Goal: Transaction & Acquisition: Register for event/course

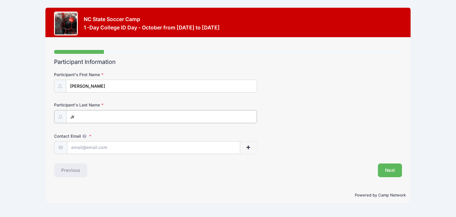
click at [71, 115] on input "Jr" at bounding box center [161, 116] width 190 height 13
click at [99, 119] on input "[PERSON_NAME]" at bounding box center [161, 116] width 190 height 13
type input "[PERSON_NAME]"
click at [84, 149] on input "Contact Email" at bounding box center [153, 147] width 172 height 13
type input "[EMAIL_ADDRESS][DOMAIN_NAME]"
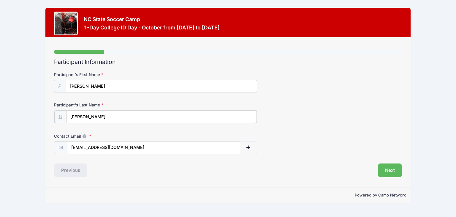
click at [102, 116] on input "[PERSON_NAME]" at bounding box center [161, 116] width 190 height 13
type input "[PERSON_NAME]"
click at [389, 169] on button "Next" at bounding box center [390, 170] width 24 height 14
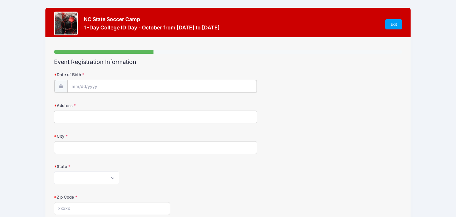
click at [71, 84] on input "Date of Birth" at bounding box center [161, 86] width 189 height 13
click at [143, 104] on span at bounding box center [142, 102] width 10 height 10
click at [142, 103] on icon at bounding box center [141, 102] width 4 height 4
select select "10"
click at [129, 104] on span at bounding box center [130, 104] width 4 height 4
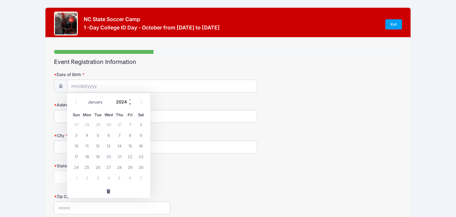
click at [129, 104] on span at bounding box center [130, 104] width 4 height 4
click at [130, 104] on span at bounding box center [130, 104] width 4 height 4
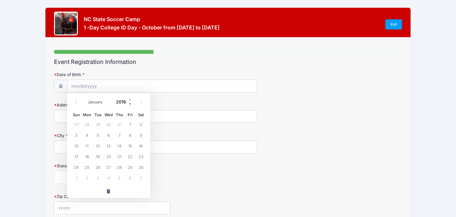
click at [130, 105] on span at bounding box center [130, 104] width 4 height 4
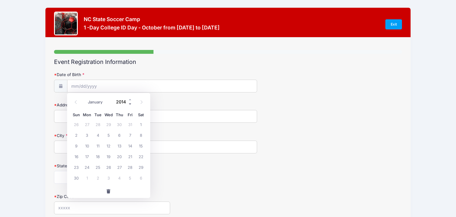
click at [130, 105] on span at bounding box center [130, 104] width 4 height 4
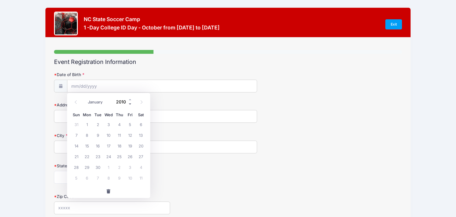
type input "2009"
click at [77, 103] on icon at bounding box center [76, 102] width 4 height 4
click at [78, 103] on span at bounding box center [76, 102] width 10 height 10
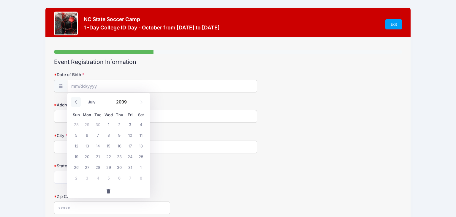
click at [78, 103] on span at bounding box center [76, 102] width 10 height 10
select select "5"
click at [109, 157] on span "24" at bounding box center [108, 156] width 11 height 11
type input "[DATE]"
click at [74, 119] on input "Address" at bounding box center [155, 116] width 203 height 13
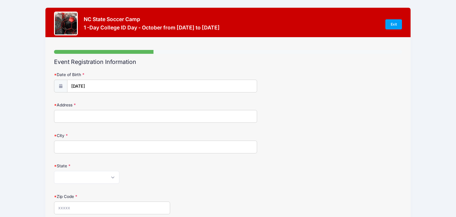
drag, startPoint x: 64, startPoint y: 120, endPoint x: 13, endPoint y: 169, distance: 71.4
click at [61, 117] on input "Address" at bounding box center [155, 116] width 203 height 13
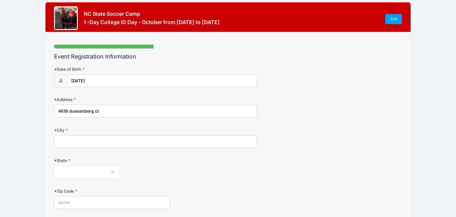
scroll to position [6, 0]
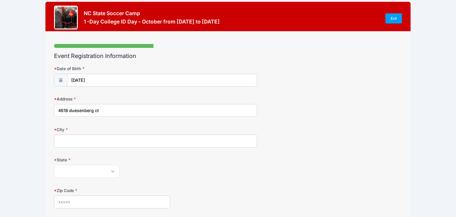
type input "4618 duesenberg ct"
click at [65, 139] on input "City" at bounding box center [155, 140] width 203 height 13
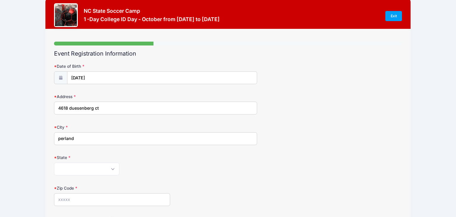
scroll to position [9, 0]
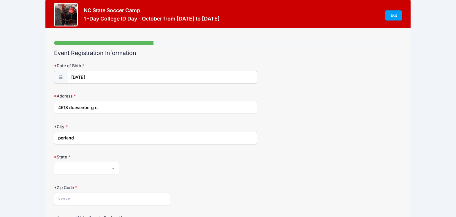
type input "perland"
click at [113, 168] on select "[US_STATE] [US_STATE] [US_STATE] [US_STATE] [US_STATE] Armed Forces Africa Arme…" at bounding box center [86, 168] width 65 height 13
select select "[GEOGRAPHIC_DATA]"
click at [54, 162] on select "[US_STATE] [US_STATE] [US_STATE] [US_STATE] [US_STATE] Armed Forces Africa Arme…" at bounding box center [86, 168] width 65 height 13
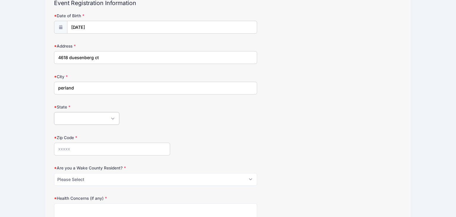
scroll to position [79, 0]
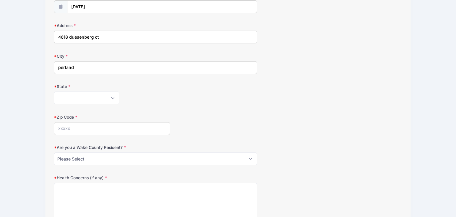
click at [62, 126] on input "Zip Code" at bounding box center [112, 128] width 116 height 13
type input "77584"
click at [250, 159] on select "Please Select YES NO" at bounding box center [155, 158] width 203 height 13
select select "NO"
click at [54, 152] on select "Please Select YES NO" at bounding box center [155, 158] width 203 height 13
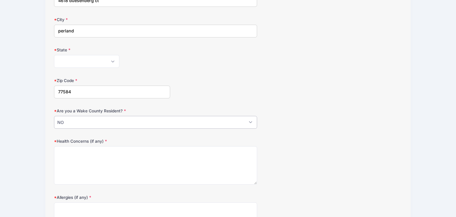
scroll to position [128, 0]
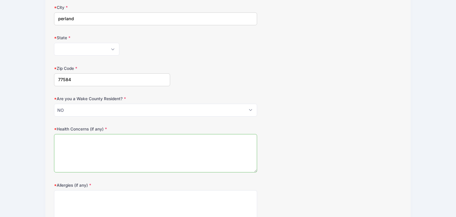
drag, startPoint x: 72, startPoint y: 140, endPoint x: 73, endPoint y: 143, distance: 3.2
click at [72, 141] on textarea "Health Concerns (if any)" at bounding box center [155, 153] width 203 height 38
type textarea "n"
type textarea "No"
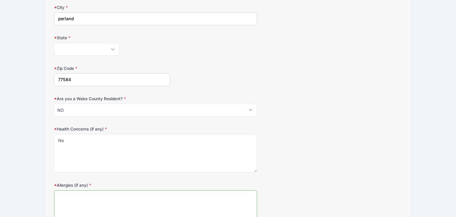
click at [72, 203] on textarea "Allergies (if any)" at bounding box center [155, 209] width 203 height 38
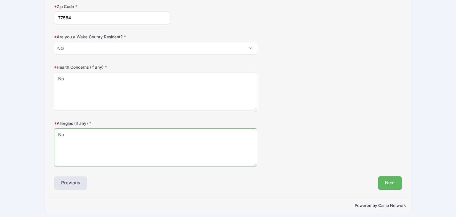
scroll to position [192, 0]
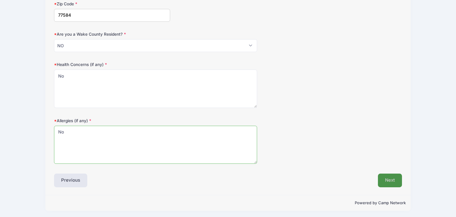
type textarea "No"
click at [391, 182] on button "Next" at bounding box center [390, 180] width 24 height 14
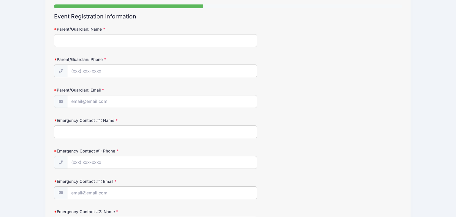
scroll to position [0, 0]
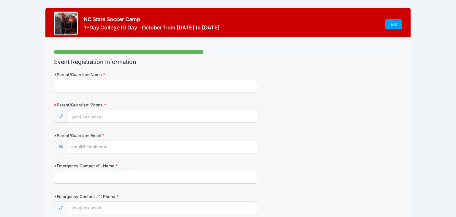
click at [65, 88] on input "Parent/Guardian: Name" at bounding box center [155, 86] width 203 height 13
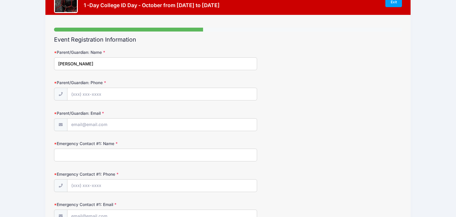
scroll to position [24, 0]
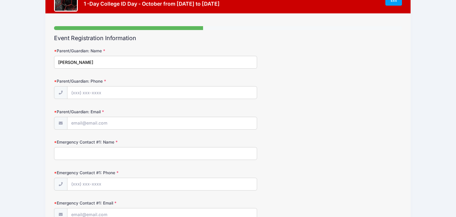
type input "[PERSON_NAME]"
click at [89, 95] on input "Parent/Guardian: Phone" at bounding box center [161, 92] width 189 height 13
type input "[PHONE_NUMBER]"
click at [85, 124] on input "Parent/Guardian: Email" at bounding box center [161, 123] width 189 height 13
type input "[EMAIL_ADDRESS][DOMAIN_NAME]"
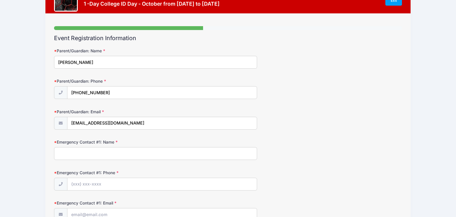
click at [77, 152] on input "Emergency Contact #1: Name" at bounding box center [155, 153] width 203 height 13
type input "l"
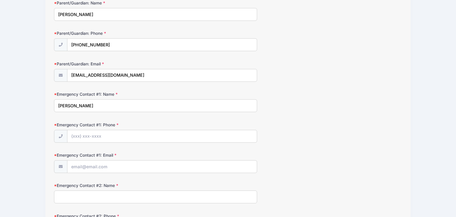
scroll to position [76, 0]
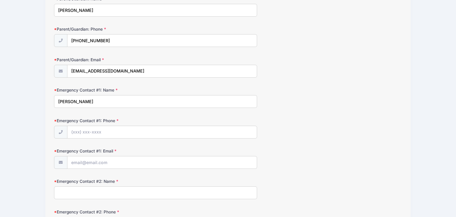
type input "[PERSON_NAME]"
click at [92, 131] on input "Emergency Contact #1: Phone" at bounding box center [161, 132] width 189 height 13
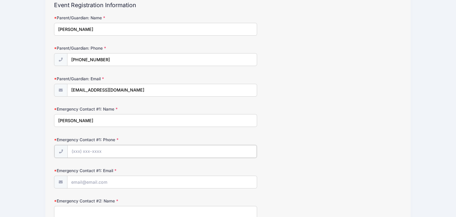
scroll to position [58, 0]
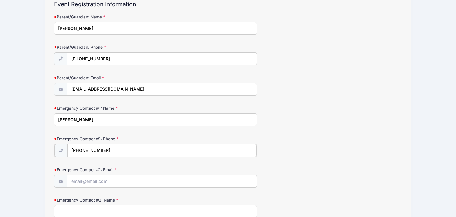
type input "[PHONE_NUMBER]"
click at [91, 183] on input "Emergency Contact #1: Email" at bounding box center [161, 180] width 189 height 13
drag, startPoint x: 71, startPoint y: 88, endPoint x: 135, endPoint y: 90, distance: 64.4
click at [135, 90] on input "[EMAIL_ADDRESS][DOMAIN_NAME]" at bounding box center [161, 89] width 189 height 13
click at [74, 179] on input "Emergency Contact #1: Email" at bounding box center [161, 180] width 189 height 13
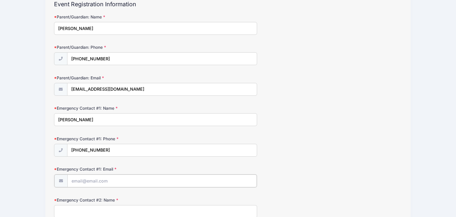
paste input "[EMAIL_ADDRESS][DOMAIN_NAME]"
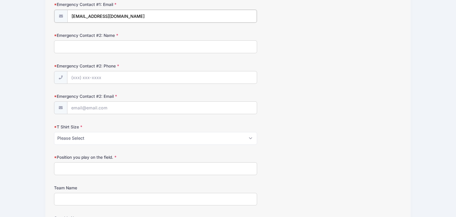
scroll to position [224, 0]
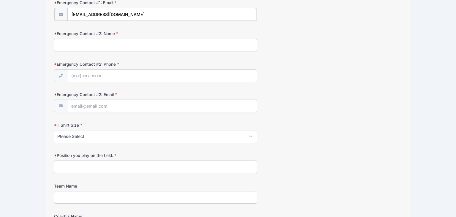
type input "[EMAIL_ADDRESS][DOMAIN_NAME]"
click at [250, 135] on select "Please Select Youth Small Youth Medium Youth Large Adult Small Adult Medium Adu…" at bounding box center [155, 135] width 203 height 13
select select "Adult Large"
click at [54, 129] on select "Please Select Youth Small Youth Medium Youth Large Adult Small Adult Medium Adu…" at bounding box center [155, 135] width 203 height 13
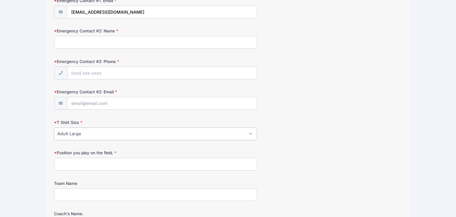
scroll to position [227, 0]
click at [86, 164] on input "Position you play on the field." at bounding box center [155, 163] width 203 height 13
type input "l"
type input "Left Back, center back,attacking midfielder"
click at [68, 195] on input "Team Name" at bounding box center [155, 193] width 203 height 13
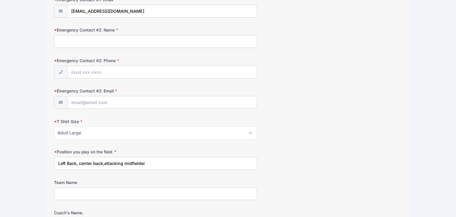
type input "ID [PERSON_NAME] 09B Black NLFC STX FRONTIER"
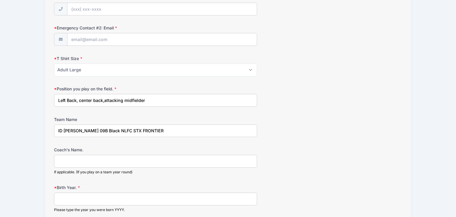
scroll to position [292, 0]
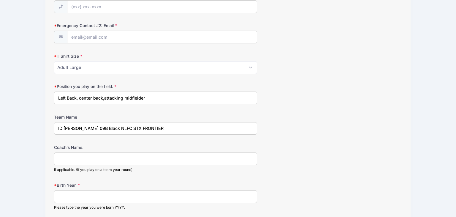
click at [75, 158] on input "Coach's Name." at bounding box center [155, 158] width 203 height 13
type input "[PERSON_NAME]"
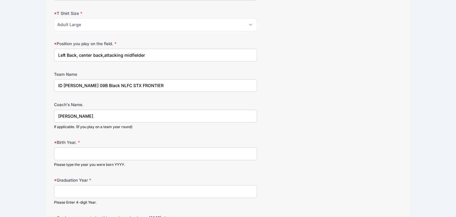
scroll to position [339, 0]
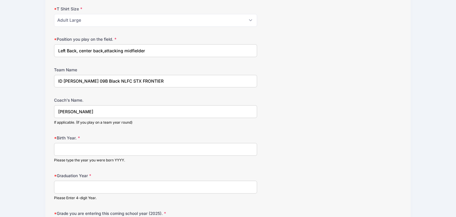
click at [81, 149] on input "Birth Year." at bounding box center [155, 149] width 203 height 13
type input "6"
type input "[DATE]"
click at [72, 182] on input "Graduation Year" at bounding box center [155, 186] width 203 height 13
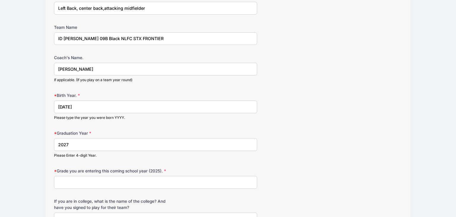
scroll to position [391, 0]
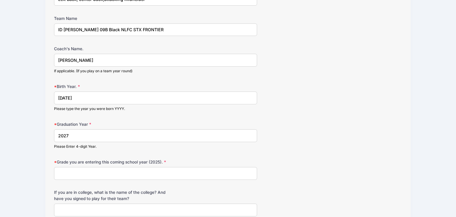
type input "2027"
click at [75, 172] on input "Grade you are entering this coming school year (2025)." at bounding box center [155, 173] width 203 height 13
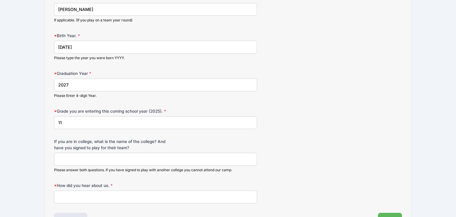
scroll to position [453, 0]
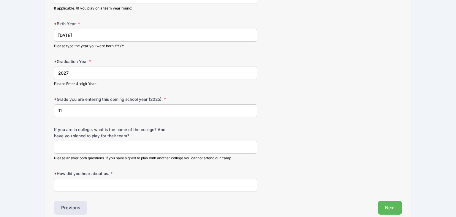
type input "11"
click at [75, 149] on input "If you are in college, what is the name of the college? And have you signed to …" at bounding box center [155, 147] width 203 height 13
type input "No"
click at [82, 180] on input "How did you hear about us." at bounding box center [155, 184] width 203 height 13
type input "Internet"
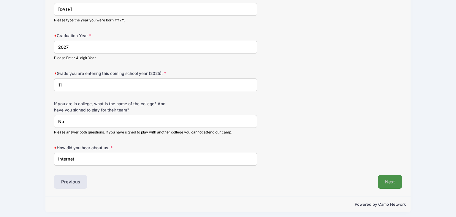
scroll to position [480, 0]
click at [389, 179] on button "Next" at bounding box center [390, 181] width 24 height 14
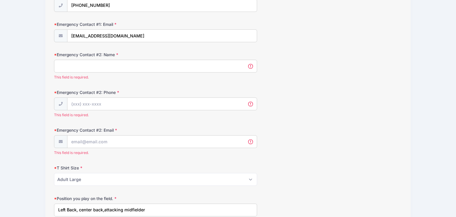
scroll to position [183, 0]
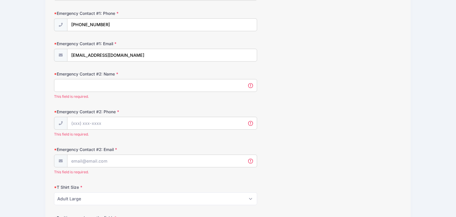
click at [72, 83] on input "Emergency Contact #2: Name" at bounding box center [155, 85] width 203 height 13
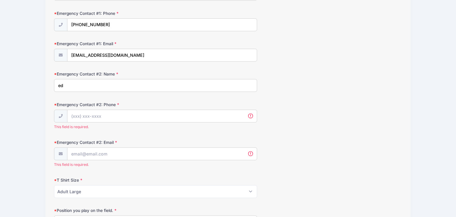
type input "e"
type input "E"
type input "[PERSON_NAME]"
click at [84, 115] on input "Emergency Contact #2: Phone" at bounding box center [161, 116] width 189 height 13
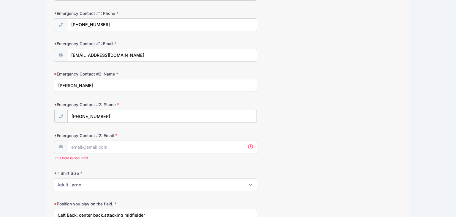
type input "[PHONE_NUMBER]"
click at [92, 147] on input "Emergency Contact #2: Email" at bounding box center [161, 146] width 189 height 13
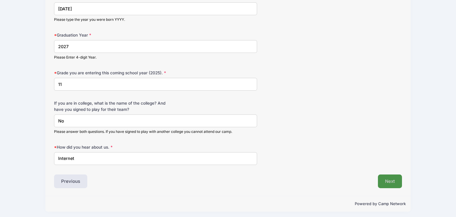
type input "[EMAIL_ADDRESS][DOMAIN_NAME]"
click at [384, 179] on button "Next" at bounding box center [390, 181] width 24 height 14
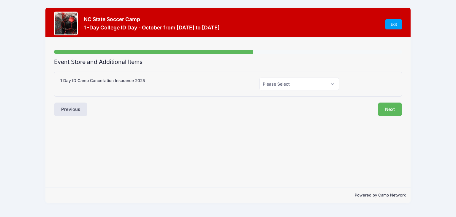
scroll to position [0, 0]
click at [329, 86] on select "Please Select Yes (+$55.00) No" at bounding box center [299, 83] width 80 height 13
select select "0"
click at [259, 77] on select "Please Select Yes (+$55.00) No" at bounding box center [299, 83] width 80 height 13
click at [384, 110] on button "Next" at bounding box center [390, 109] width 24 height 14
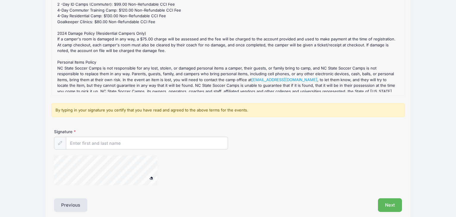
scroll to position [93, 0]
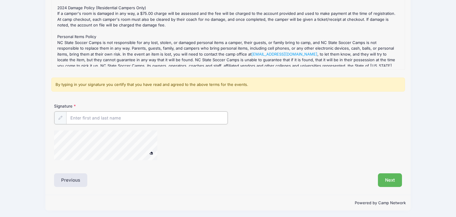
click at [83, 118] on input "Signature" at bounding box center [146, 117] width 161 height 13
type input "[PERSON_NAME]"
click at [81, 180] on button "Previous" at bounding box center [70, 179] width 33 height 14
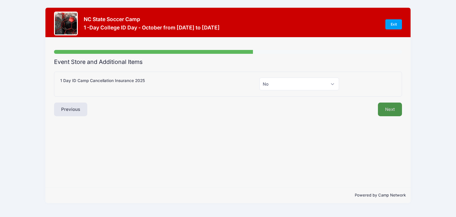
click at [389, 107] on button "Next" at bounding box center [390, 109] width 24 height 14
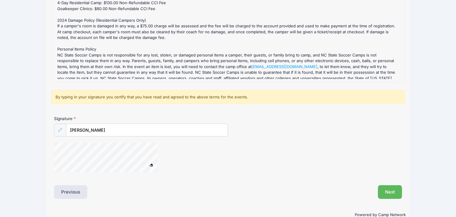
scroll to position [81, 0]
click at [392, 191] on button "Next" at bounding box center [390, 191] width 24 height 14
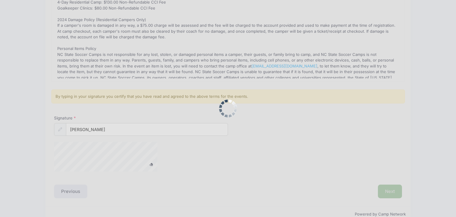
scroll to position [0, 0]
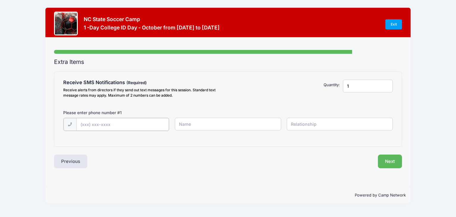
click at [100, 122] on input "text" at bounding box center [122, 124] width 93 height 13
type input "[PHONE_NUMBER]"
click at [189, 126] on input "text" at bounding box center [228, 124] width 106 height 13
type input "l"
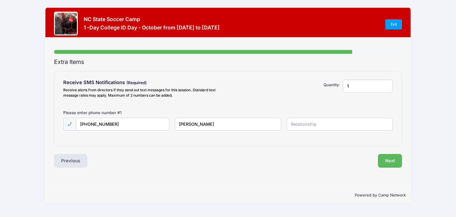
type input "[PERSON_NAME]"
click at [307, 128] on input "text" at bounding box center [340, 124] width 106 height 13
type input "m"
type input "Mother"
click at [392, 161] on button "Next" at bounding box center [390, 161] width 24 height 14
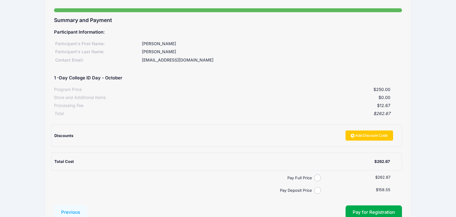
scroll to position [42, 0]
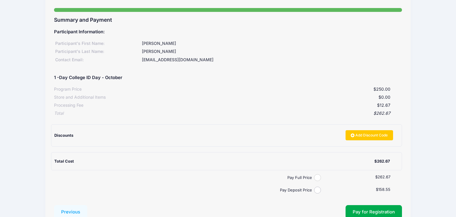
click at [318, 179] on input "Pay Full Price" at bounding box center [317, 177] width 7 height 7
radio input "true"
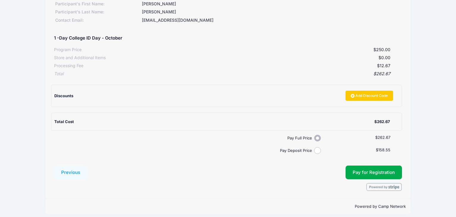
scroll to position [86, 0]
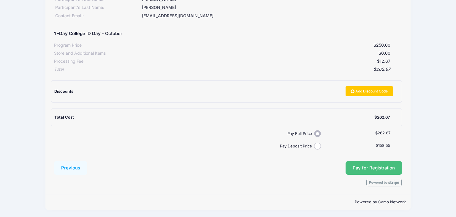
click at [377, 170] on button "Pay for Registration" at bounding box center [373, 168] width 56 height 14
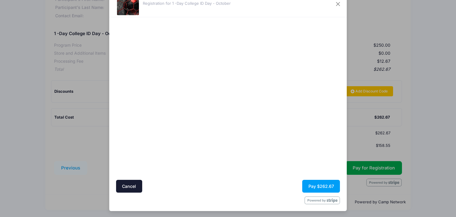
scroll to position [22, 0]
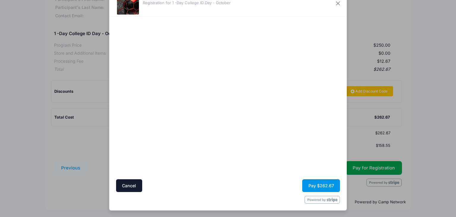
click at [321, 187] on button "Pay $262.67" at bounding box center [321, 185] width 38 height 13
